Goal: Book appointment/travel/reservation

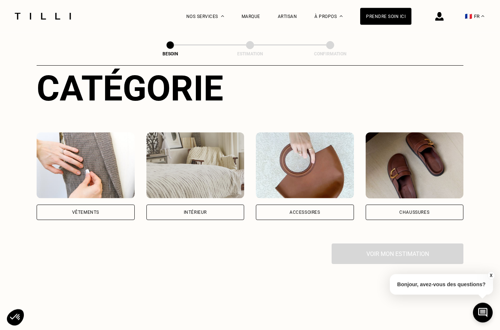
scroll to position [86, 0]
click at [78, 210] on div "Vêtements" at bounding box center [85, 212] width 27 height 4
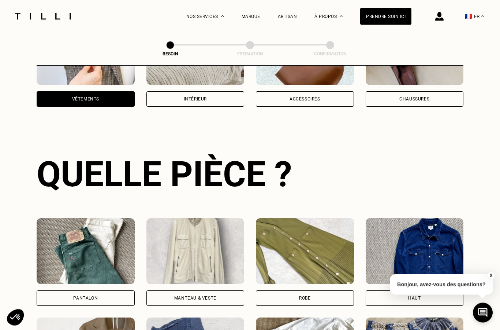
scroll to position [239, 0]
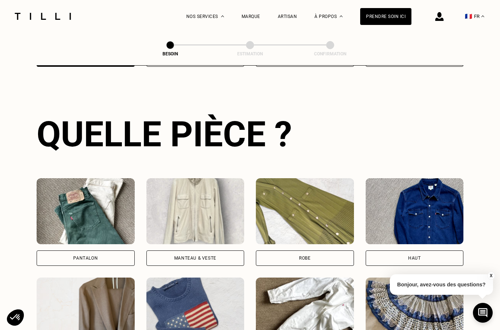
click at [57, 250] on div "Pantalon" at bounding box center [86, 257] width 98 height 15
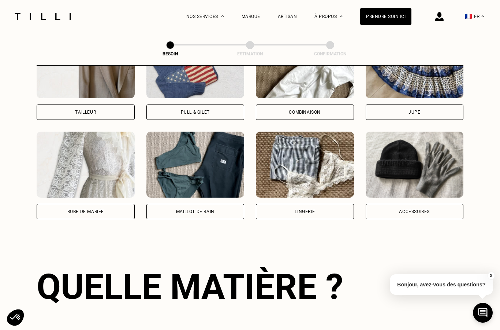
scroll to position [637, 0]
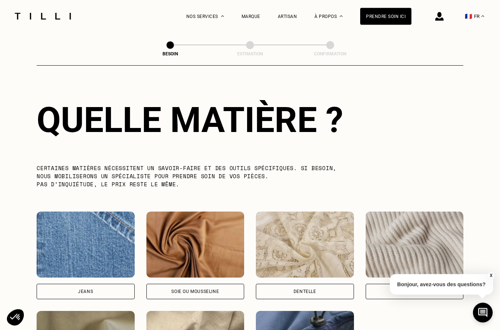
click at [74, 285] on div "Jeans" at bounding box center [86, 291] width 98 height 15
select select "FR"
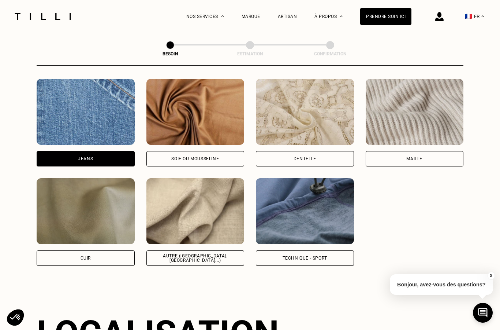
scroll to position [985, 0]
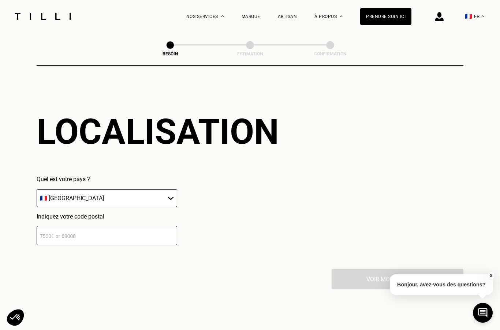
click at [142, 236] on input "number" at bounding box center [107, 235] width 141 height 19
type input "31500"
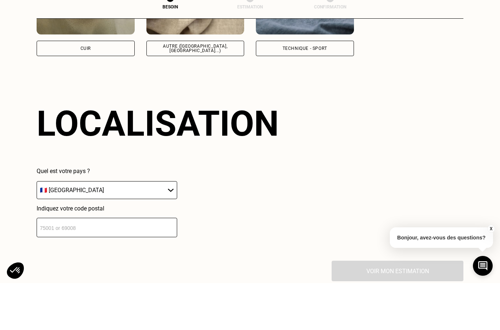
scroll to position [956, 0]
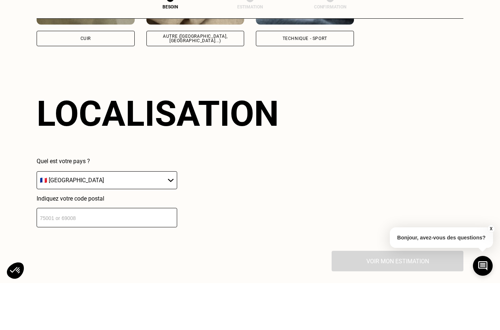
click at [158, 255] on input "number" at bounding box center [107, 264] width 141 height 19
click at [145, 218] on select "🇩🇪 [GEOGRAPHIC_DATA] 🇦🇹 [GEOGRAPHIC_DATA] 🇧🇪 [GEOGRAPHIC_DATA] 🇧🇬 Bulgarie 🇨🇾 C…" at bounding box center [107, 227] width 141 height 18
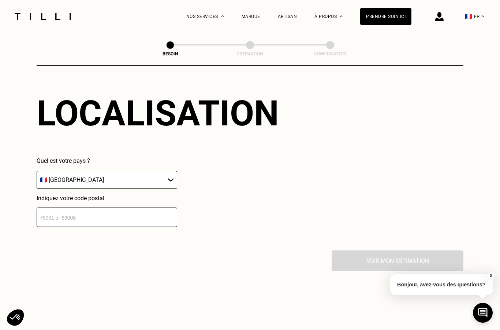
click at [157, 215] on input "number" at bounding box center [107, 216] width 141 height 19
click at [185, 252] on div "Voir mon estimation" at bounding box center [250, 261] width 427 height 21
click at [373, 263] on div "Voir mon estimation" at bounding box center [250, 261] width 427 height 21
click at [127, 218] on input "number" at bounding box center [107, 217] width 141 height 19
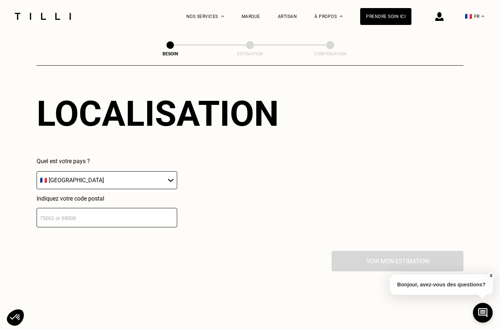
click at [62, 218] on input "number" at bounding box center [107, 217] width 141 height 19
type input "31500"
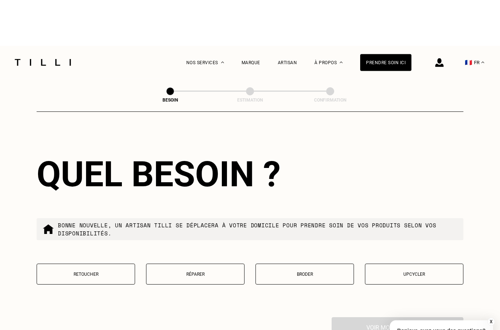
scroll to position [1170, 0]
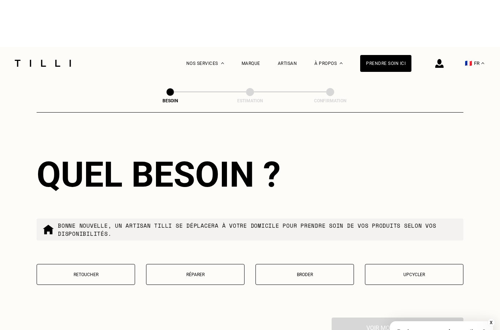
click at [219, 229] on p "Réparer" at bounding box center [195, 227] width 90 height 5
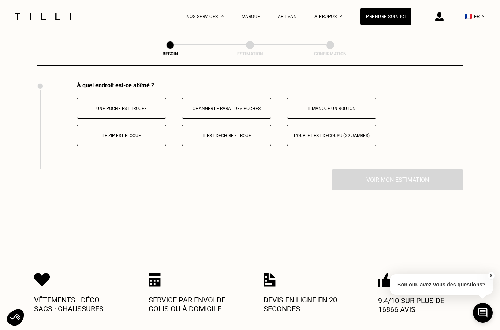
scroll to position [1367, 0]
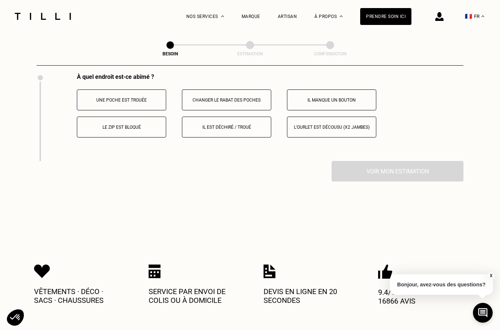
click at [232, 129] on p "Il est déchiré / troué" at bounding box center [226, 127] width 81 height 5
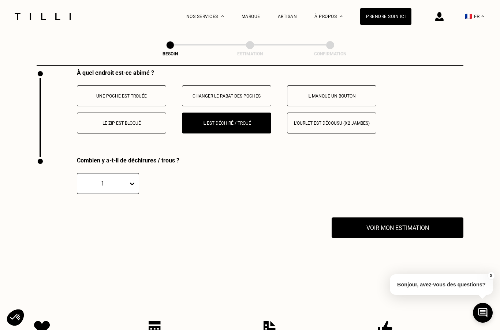
scroll to position [1360, 0]
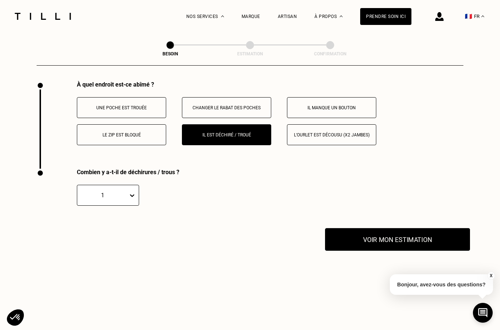
click at [343, 242] on button "Voir mon estimation" at bounding box center [397, 239] width 145 height 23
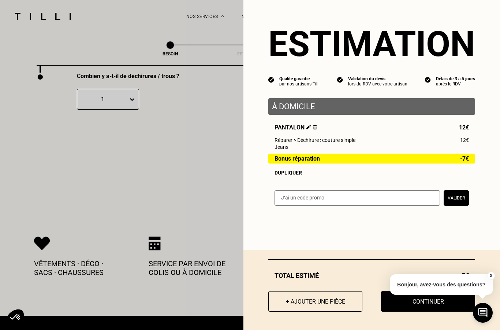
scroll to position [1457, 0]
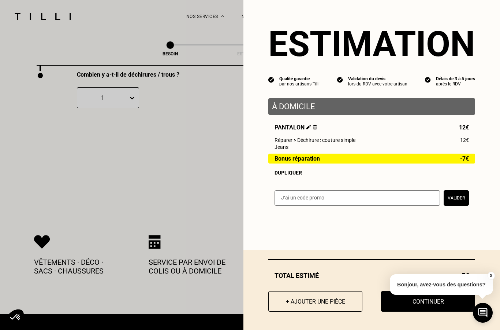
click at [490, 280] on button "X" at bounding box center [491, 275] width 7 height 8
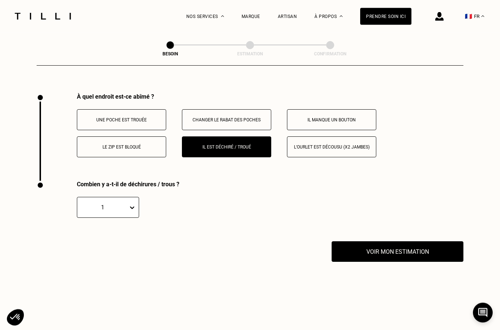
scroll to position [1348, 0]
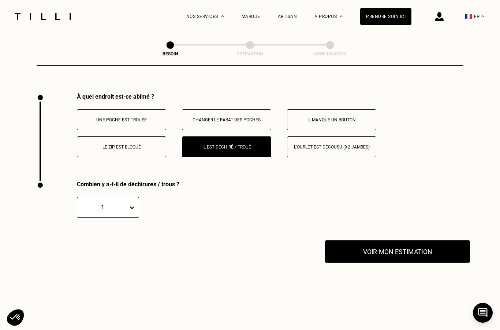
click at [446, 254] on button "Voir mon estimation" at bounding box center [397, 251] width 145 height 23
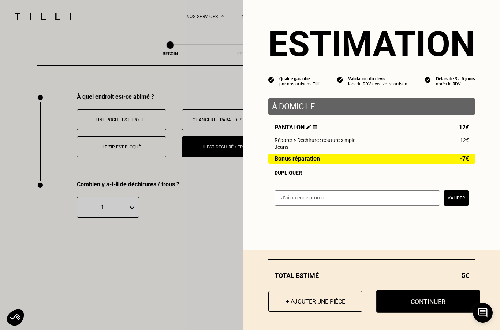
click at [446, 313] on button "Continuer" at bounding box center [429, 301] width 104 height 23
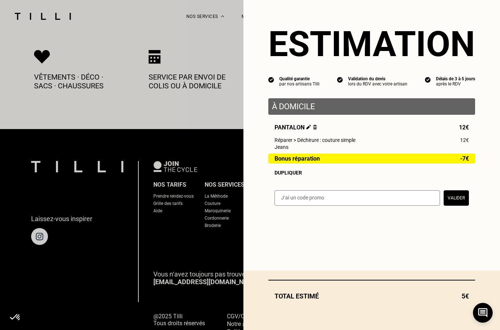
select select "FR"
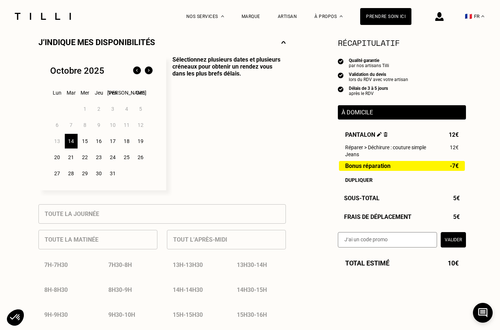
scroll to position [159, 0]
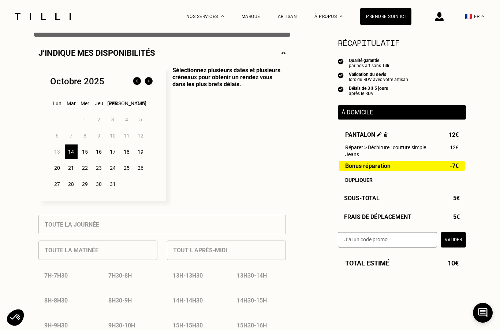
click at [88, 149] on div "15" at bounding box center [85, 151] width 13 height 15
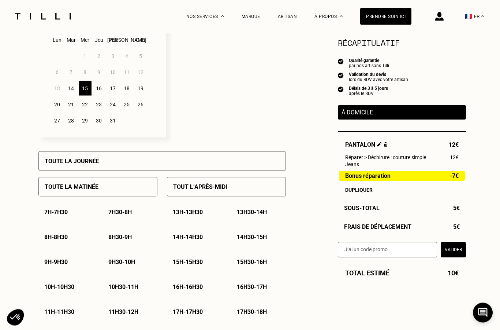
scroll to position [222, 0]
click at [68, 265] on p "9h - 9h30" at bounding box center [55, 261] width 23 height 7
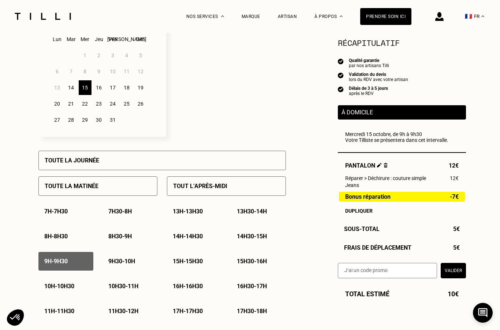
click at [463, 272] on button "Valider" at bounding box center [453, 270] width 25 height 15
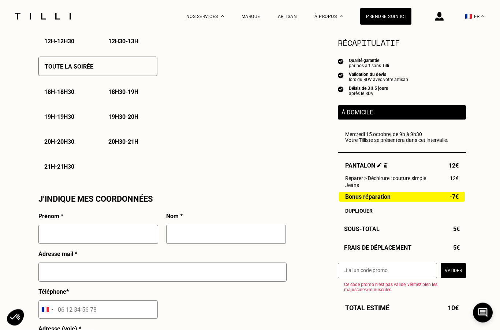
scroll to position [520, 0]
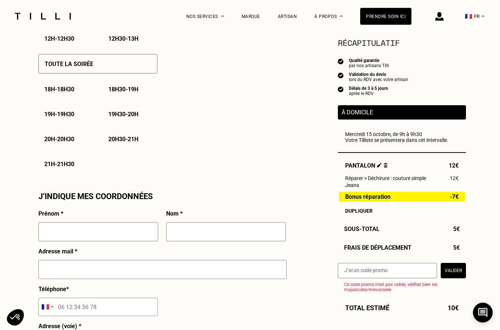
click at [145, 228] on input "text" at bounding box center [98, 231] width 120 height 19
type input "[PERSON_NAME]"
click at [215, 240] on input "text" at bounding box center [226, 231] width 120 height 19
type input "Boué"
click at [125, 270] on input "text" at bounding box center [162, 269] width 248 height 19
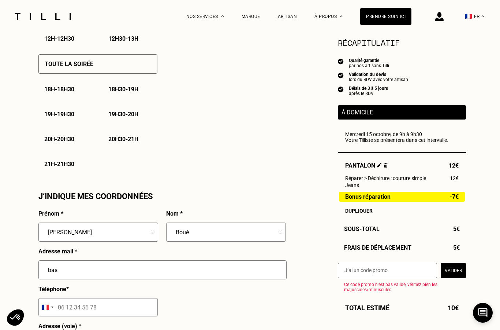
type input "[PERSON_NAME][EMAIL_ADDRESS][DOMAIN_NAME]"
click at [115, 308] on input "tel" at bounding box center [97, 306] width 119 height 18
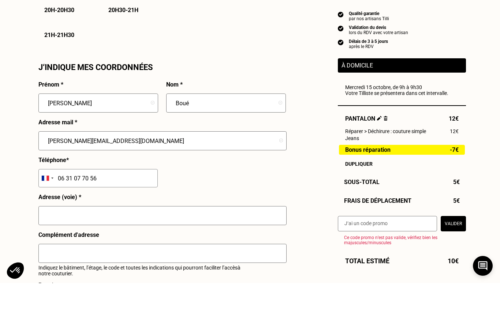
scroll to position [605, 0]
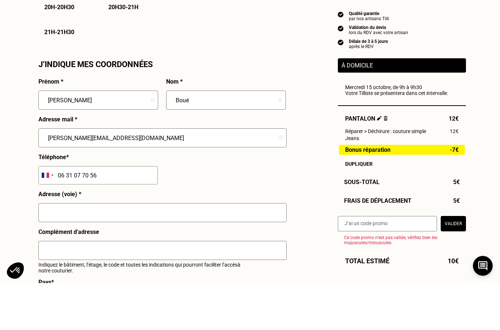
type input "06 31 07 70 56"
click at [182, 250] on input "text" at bounding box center [162, 259] width 248 height 19
type input "[STREET_ADDRESS]"
type input "[GEOGRAPHIC_DATA]"
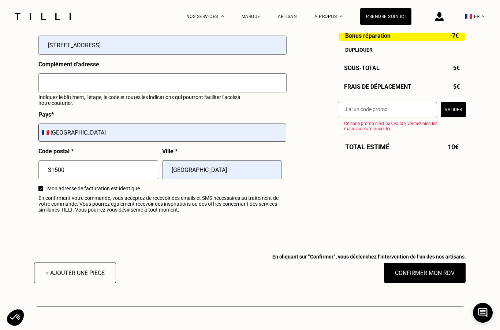
scroll to position [823, 0]
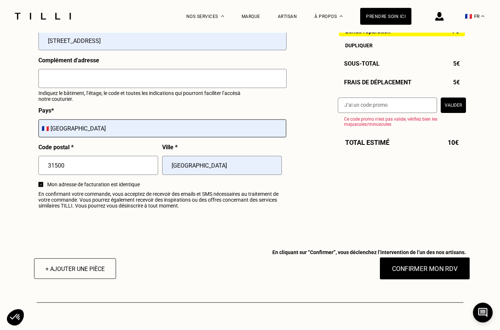
click at [434, 274] on button "Confirmer mon RDV" at bounding box center [425, 268] width 91 height 23
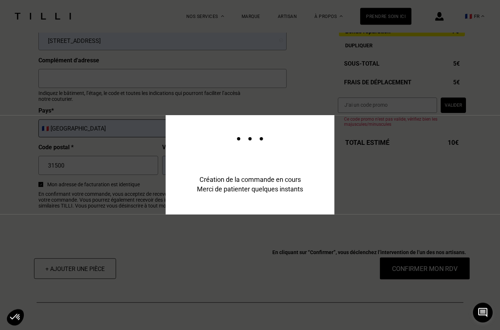
scroll to position [824, 0]
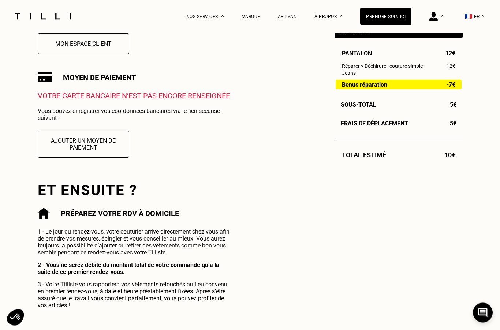
scroll to position [217, 0]
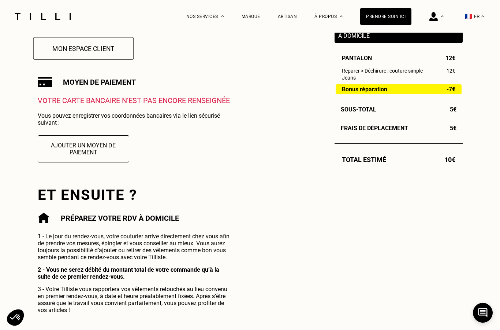
click at [96, 49] on button "Mon espace client" at bounding box center [83, 48] width 101 height 23
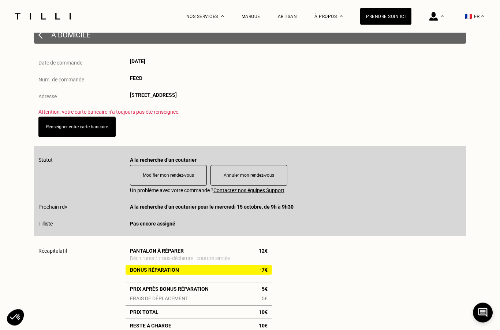
scroll to position [85, 0]
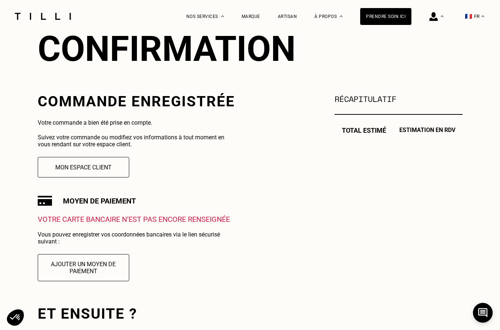
scroll to position [217, 0]
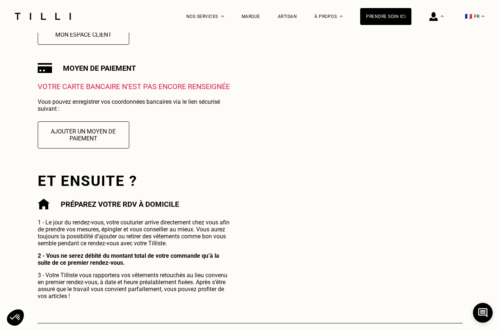
click at [159, 132] on div "Votre carte bancaire n‘est pas encore renseignée Vous pouvez enregistrer vos co…" at bounding box center [136, 119] width 197 height 75
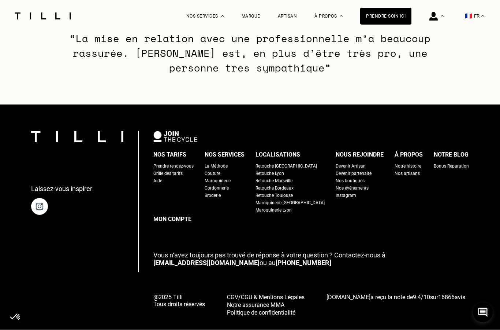
scroll to position [542, 0]
